Goal: Check status

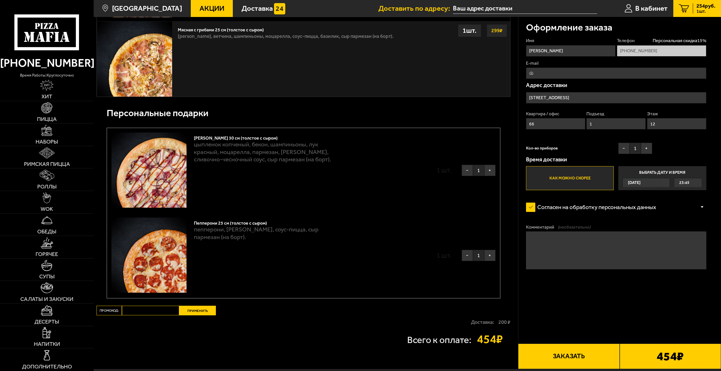
scroll to position [374, 0]
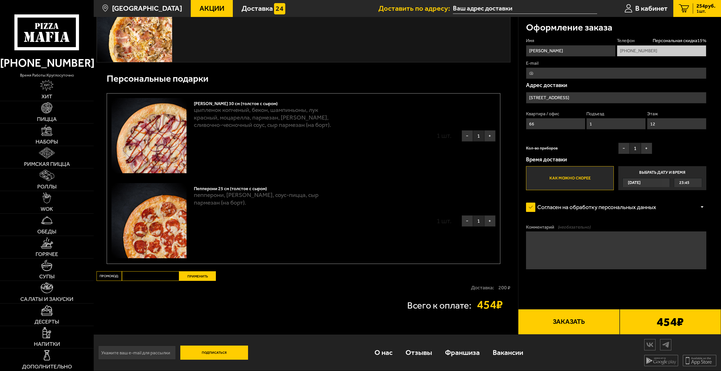
click at [645, 295] on form "Имя [PERSON_NAME] скидка 15 % [PHONE_NUMBER] E-mail Адрес доставки [STREET_ADDR…" at bounding box center [616, 175] width 180 height 275
click at [646, 320] on div "454 ₽" at bounding box center [670, 321] width 101 height 25
click at [562, 322] on button "Заказать" at bounding box center [568, 321] width 101 height 25
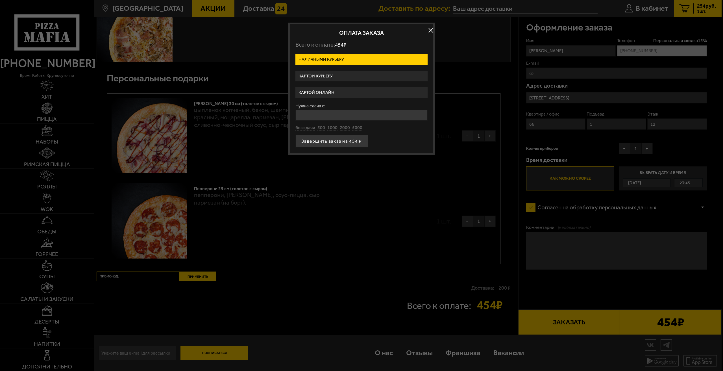
click at [339, 96] on label "Картой онлайн" at bounding box center [361, 92] width 132 height 11
click at [0, 0] on input "Картой онлайн" at bounding box center [0, 0] width 0 height 0
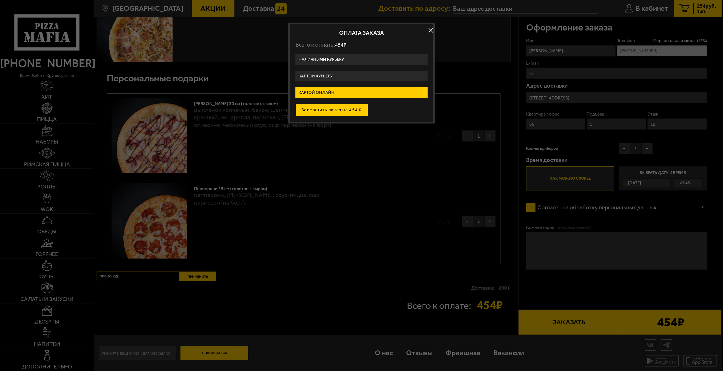
click at [346, 109] on button "Завершить заказ на 454 ₽" at bounding box center [331, 110] width 73 height 12
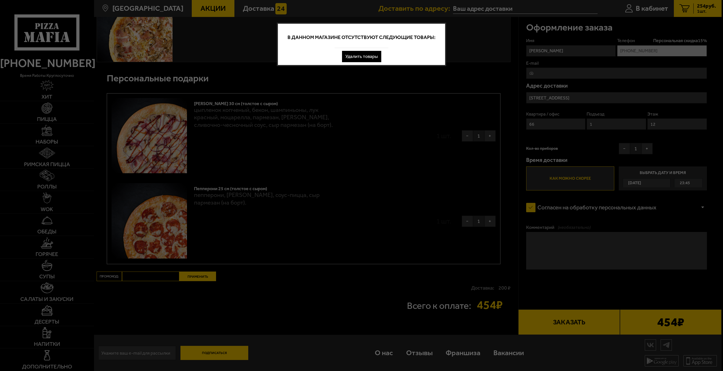
click at [356, 59] on button "Удалить товары" at bounding box center [361, 56] width 39 height 11
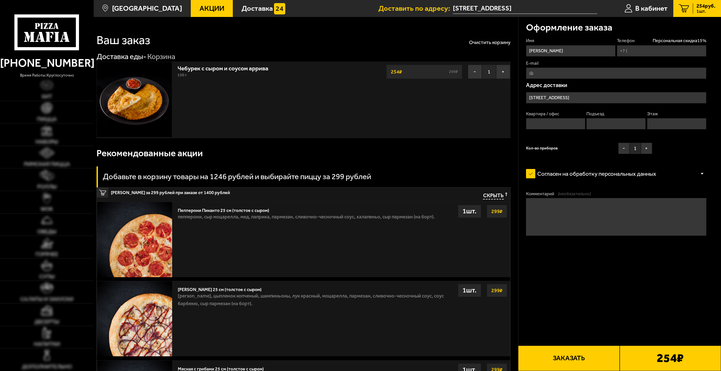
type input "[PHONE_NUMBER]"
type input "66"
type input "1"
type input "12"
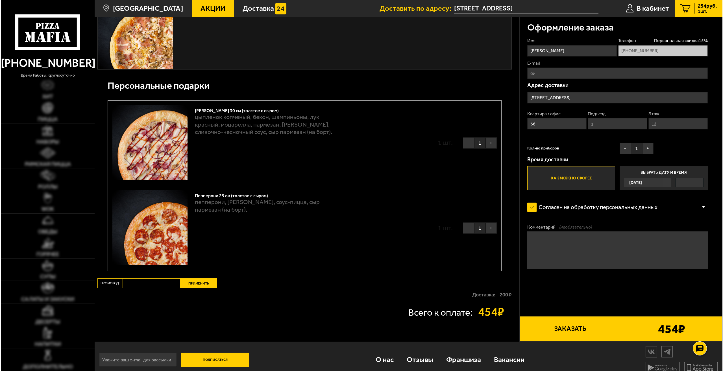
scroll to position [374, 0]
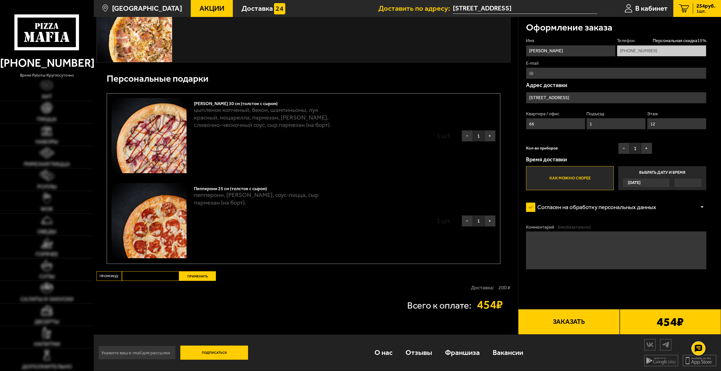
click at [554, 315] on button "Заказать" at bounding box center [568, 321] width 101 height 25
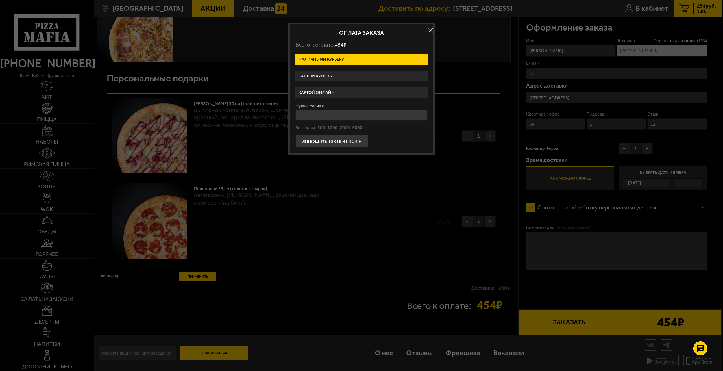
click at [338, 91] on label "Картой онлайн" at bounding box center [361, 92] width 132 height 11
click at [0, 0] on input "Картой онлайн" at bounding box center [0, 0] width 0 height 0
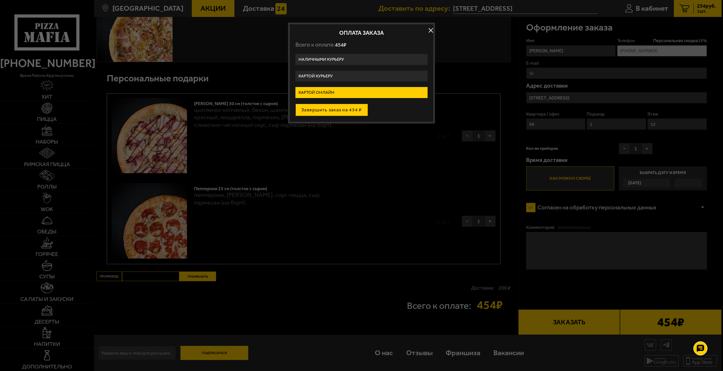
click at [344, 112] on button "Завершить заказ на 454 ₽" at bounding box center [331, 110] width 73 height 12
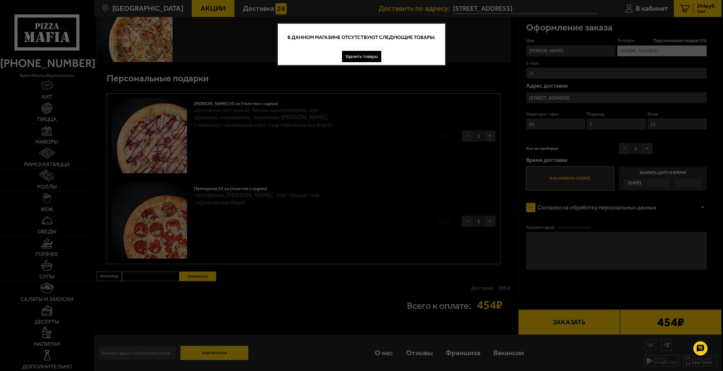
click at [355, 58] on button "Удалить товары" at bounding box center [361, 56] width 39 height 11
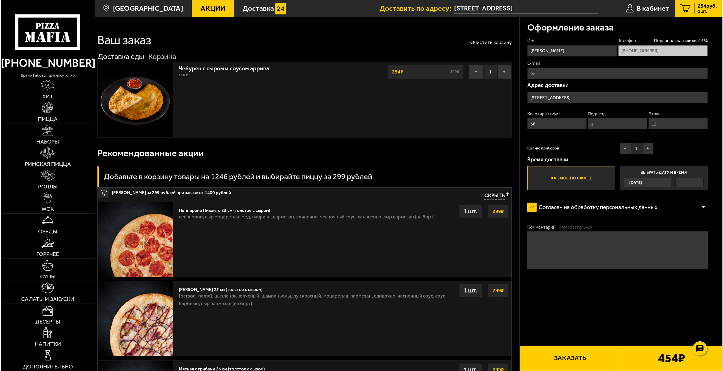
scroll to position [28, 0]
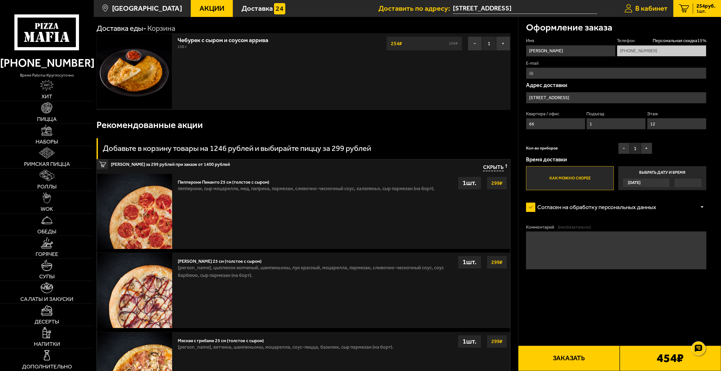
click at [646, 12] on span "В кабинет" at bounding box center [652, 8] width 32 height 7
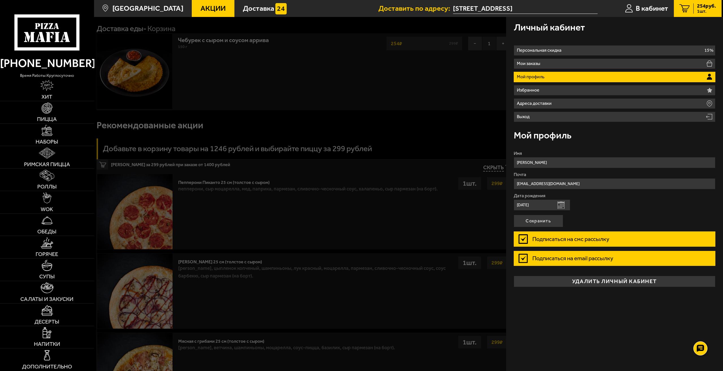
type input "Россия, Санкт-Петербург, Аэродромная улица, 5к1"
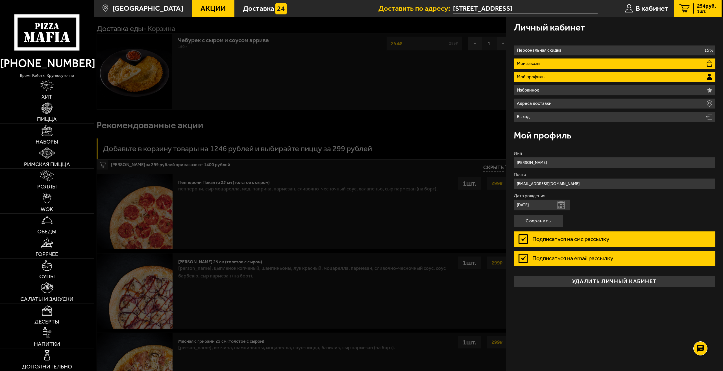
click at [569, 62] on li "Мои заказы" at bounding box center [615, 63] width 202 height 10
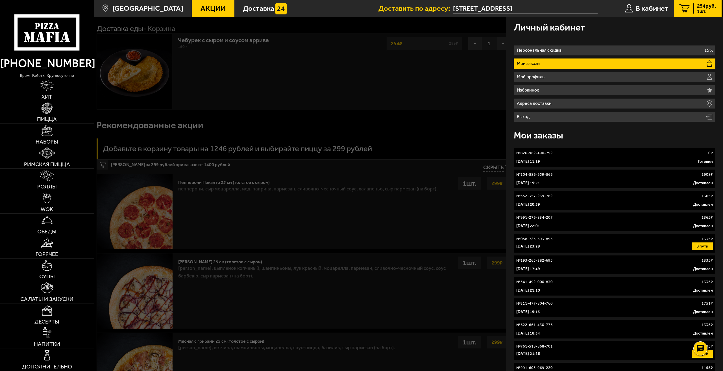
click at [573, 159] on div "27 сентября 2025 г. 11:29 Готовим" at bounding box center [614, 162] width 197 height 6
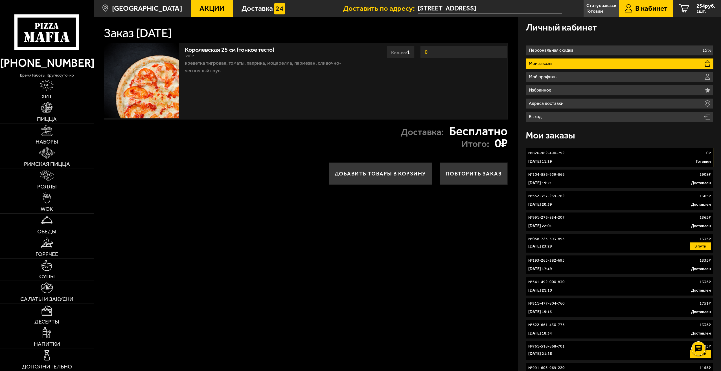
click at [579, 158] on link "№ 826-962-490-792 0 ₽ 27 сентября 2025 г. 11:29 Готовим" at bounding box center [620, 157] width 188 height 19
click at [471, 139] on p "Итого:" at bounding box center [476, 143] width 28 height 9
click at [560, 158] on link "№ 826-962-490-792 0 ₽ 27 сентября 2025 г. 11:29 Готовим" at bounding box center [620, 157] width 188 height 19
click at [616, 240] on div "№ 058-723-693-895 1335 ₽" at bounding box center [620, 239] width 183 height 6
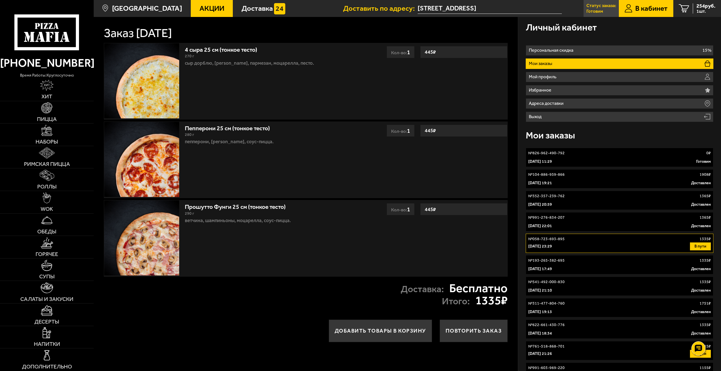
click at [602, 9] on p "Готовим" at bounding box center [595, 11] width 17 height 5
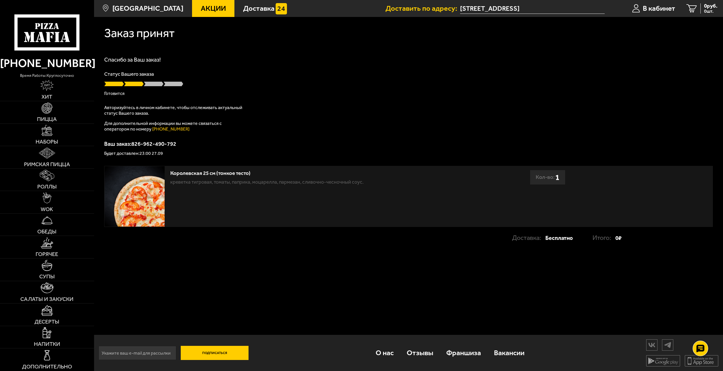
click at [698, 347] on use at bounding box center [700, 348] width 8 height 8
click at [702, 330] on icon at bounding box center [700, 331] width 8 height 8
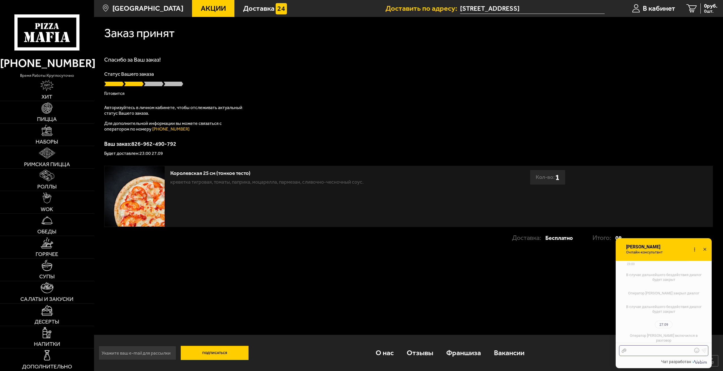
scroll to position [563, 0]
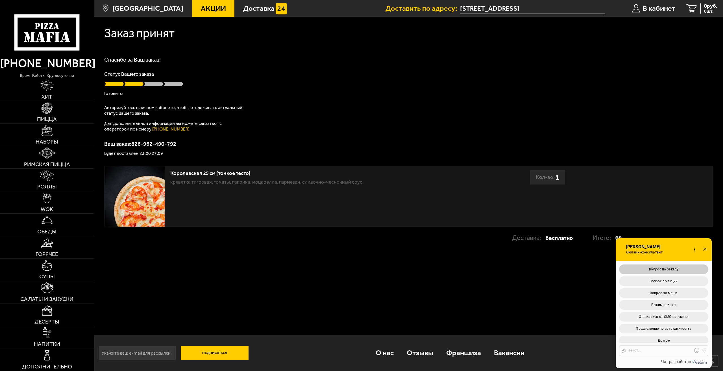
click at [678, 265] on button "Вопрос по заказу" at bounding box center [663, 269] width 89 height 10
click at [672, 267] on button "Статус заказа" at bounding box center [663, 269] width 89 height 10
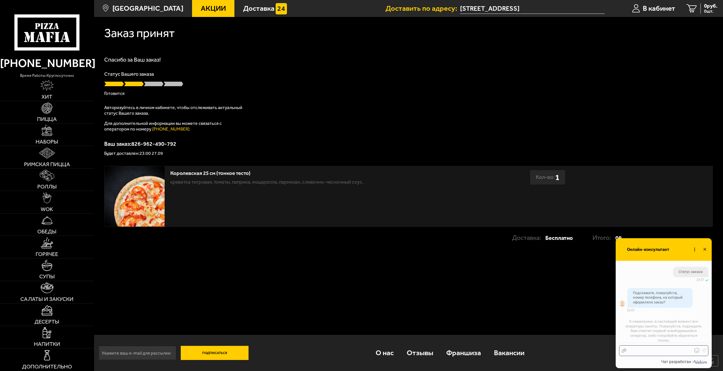
click at [653, 349] on div at bounding box center [659, 350] width 66 height 5
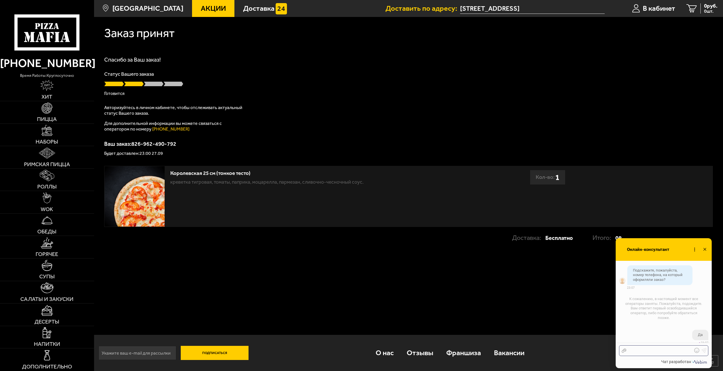
click at [669, 352] on div at bounding box center [659, 350] width 66 height 5
checkbox input "true"
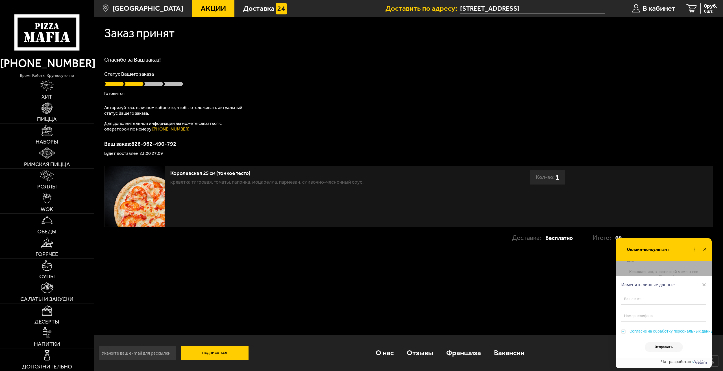
scroll to position [845, 0]
click at [644, 299] on input "text" at bounding box center [663, 298] width 85 height 11
type input "[PERSON_NAME]"
click at [659, 316] on input "tel" at bounding box center [663, 315] width 85 height 11
type input "[PHONE_NUMBER]"
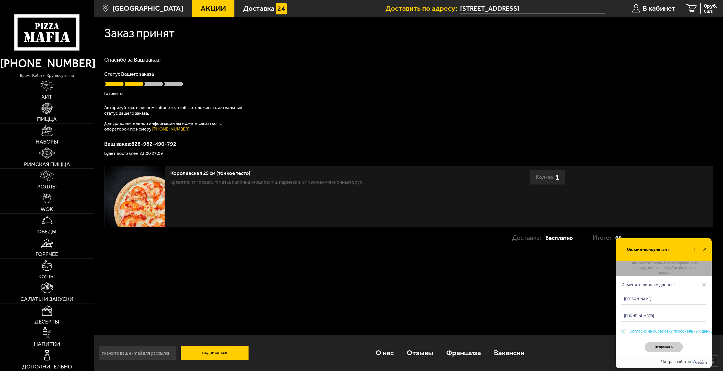
click at [664, 350] on button "Отправить" at bounding box center [664, 347] width 38 height 10
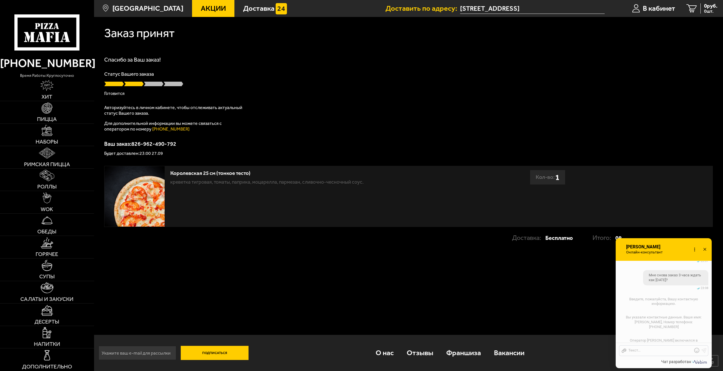
scroll to position [917, 0]
click at [651, 350] on div at bounding box center [659, 350] width 66 height 5
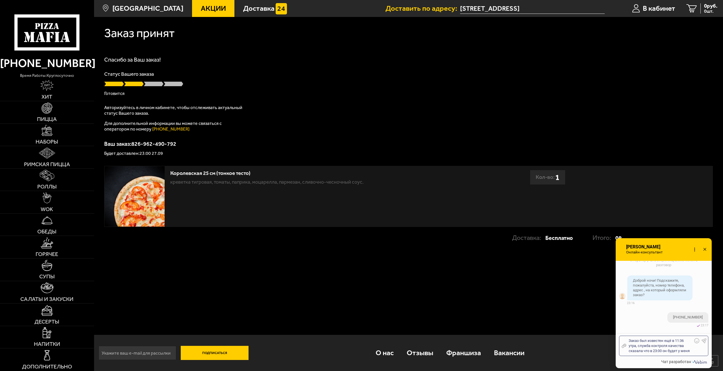
scroll to position [998, 0]
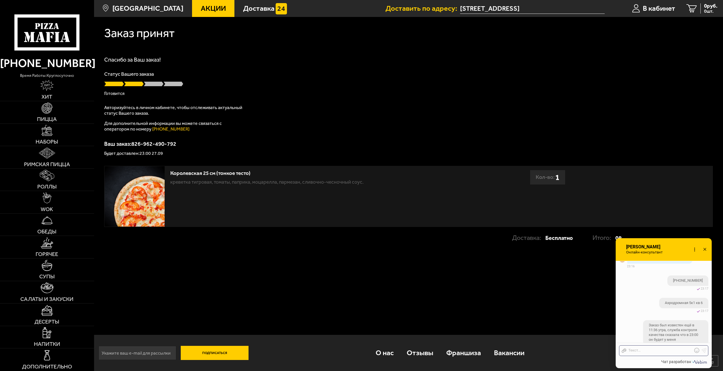
click at [636, 354] on div "Отправить файл Текст..." at bounding box center [663, 350] width 89 height 11
click at [649, 351] on div at bounding box center [659, 350] width 66 height 5
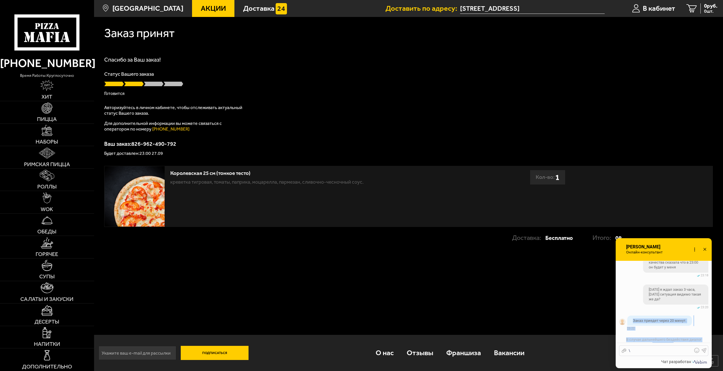
scroll to position [1074, 0]
drag, startPoint x: 632, startPoint y: 306, endPoint x: 674, endPoint y: 325, distance: 46.4
click at [675, 328] on ul "Оператор Елизавета включился в разговор 27.09 23:07 27.09 23:07 27.09" at bounding box center [664, 27] width 96 height 636
click at [671, 323] on div "27.09 23:22 изменено" at bounding box center [671, 325] width 89 height 4
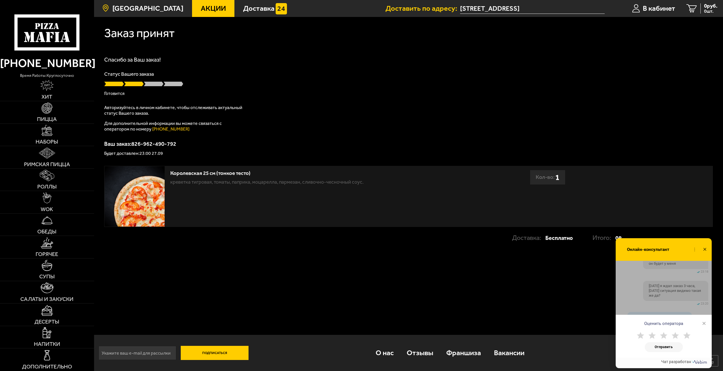
scroll to position [1106, 0]
